Goal: Transaction & Acquisition: Subscribe to service/newsletter

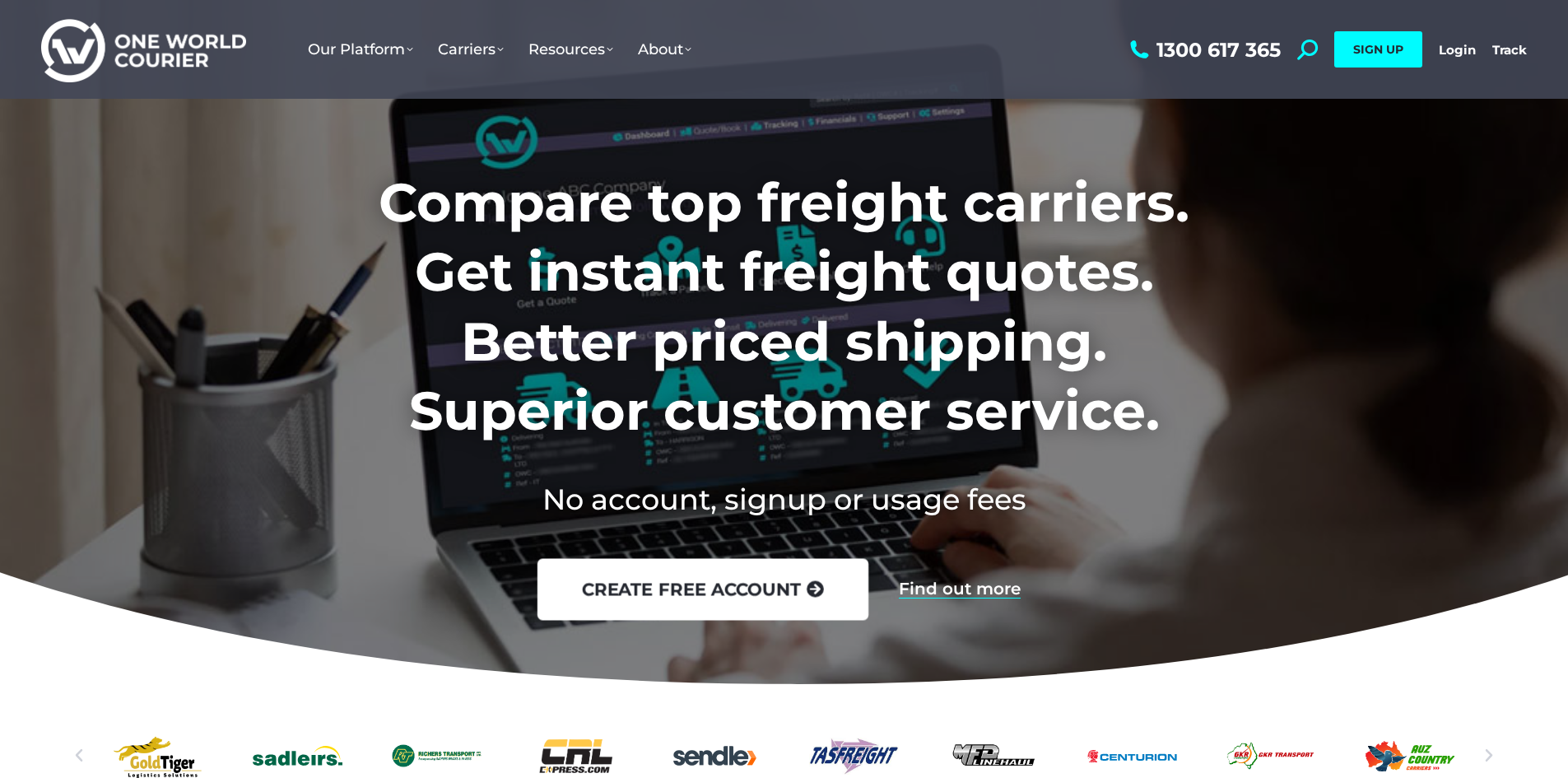
click at [807, 602] on link "create free account" at bounding box center [701, 588] width 331 height 62
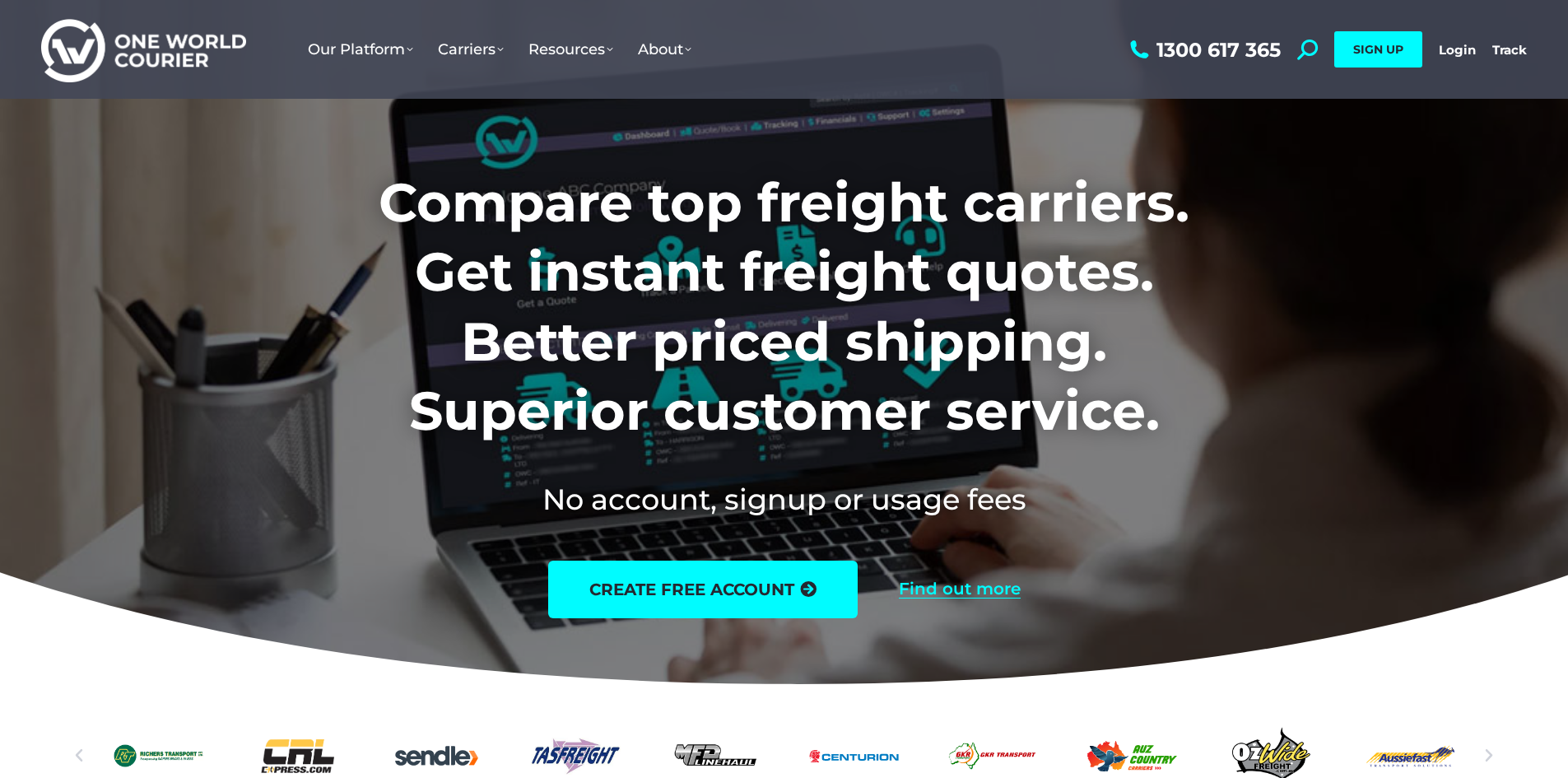
click at [995, 589] on link "Find out more" at bounding box center [960, 588] width 122 height 18
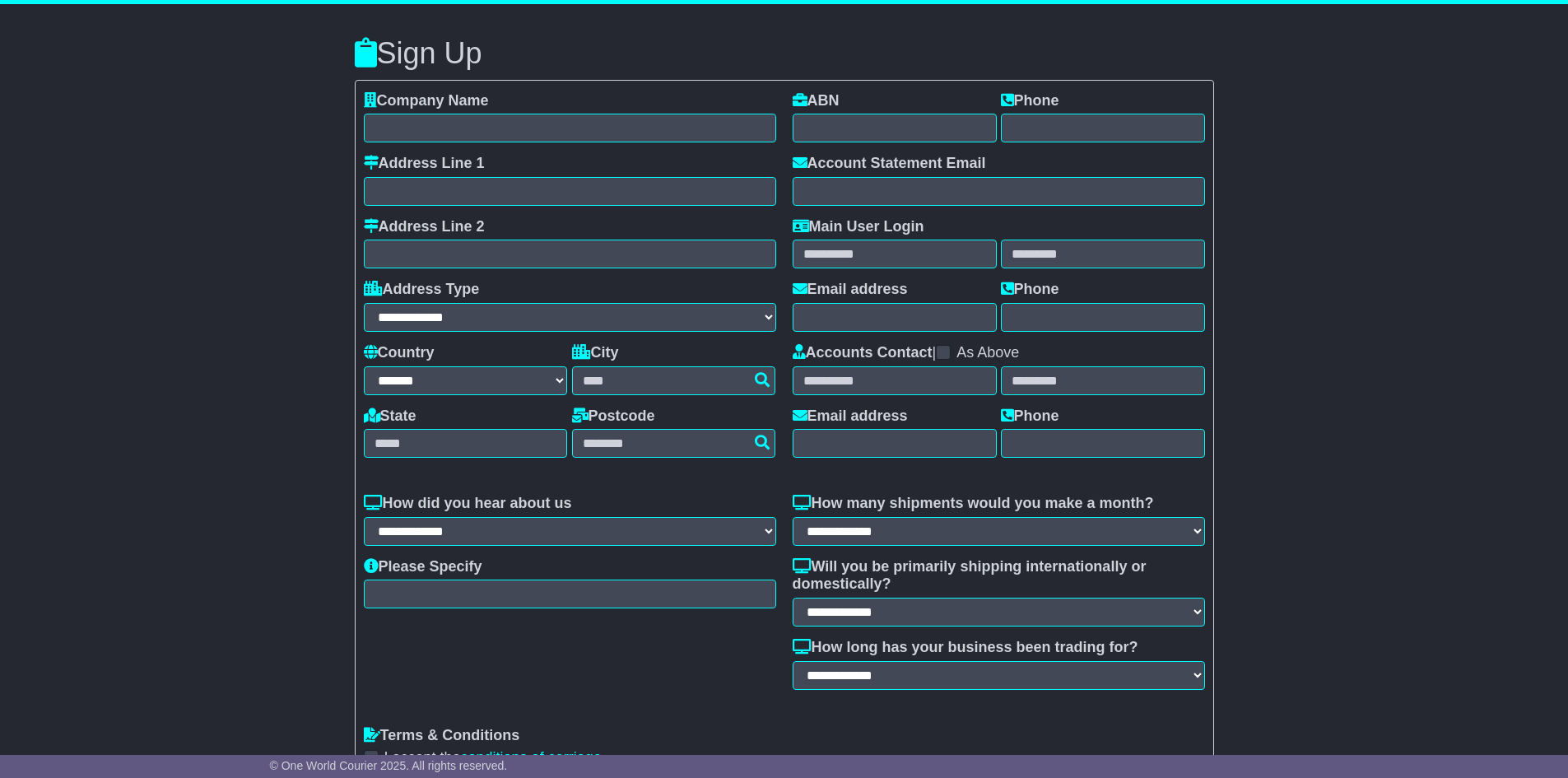
select select "**"
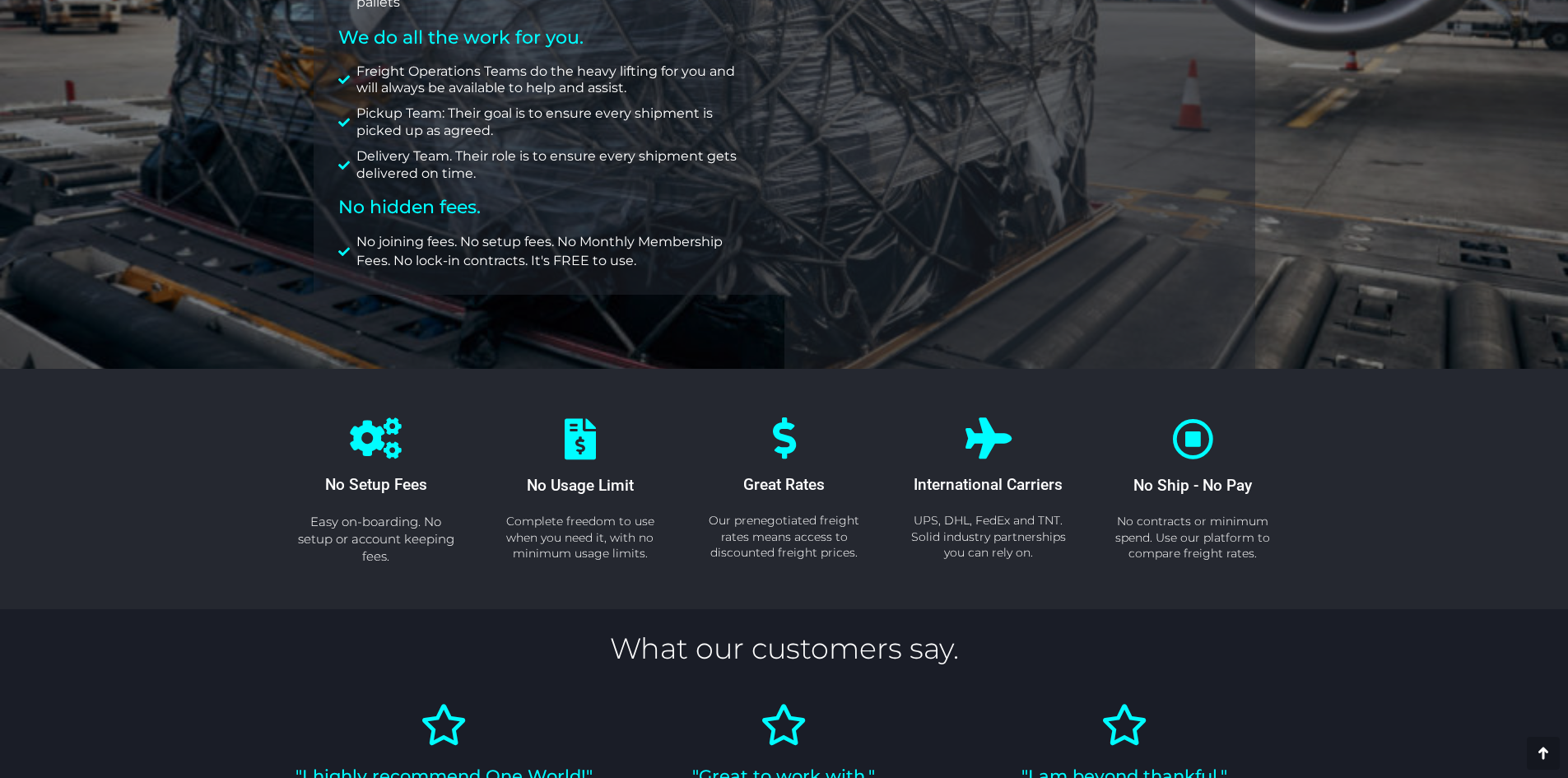
scroll to position [741, 0]
